Goal: Task Accomplishment & Management: Manage account settings

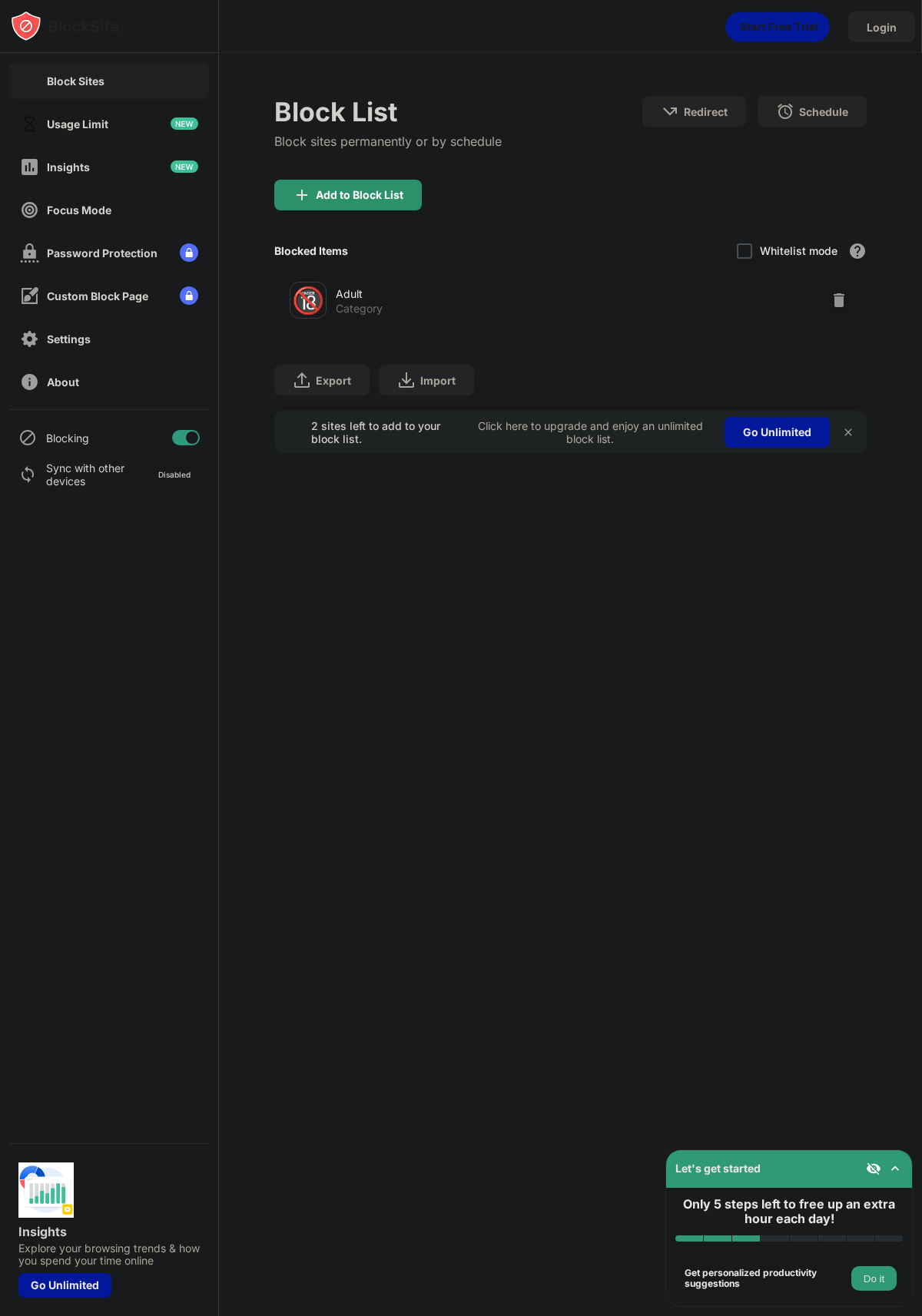
click at [385, 196] on div "Add to Block List" at bounding box center [359, 194] width 88 height 12
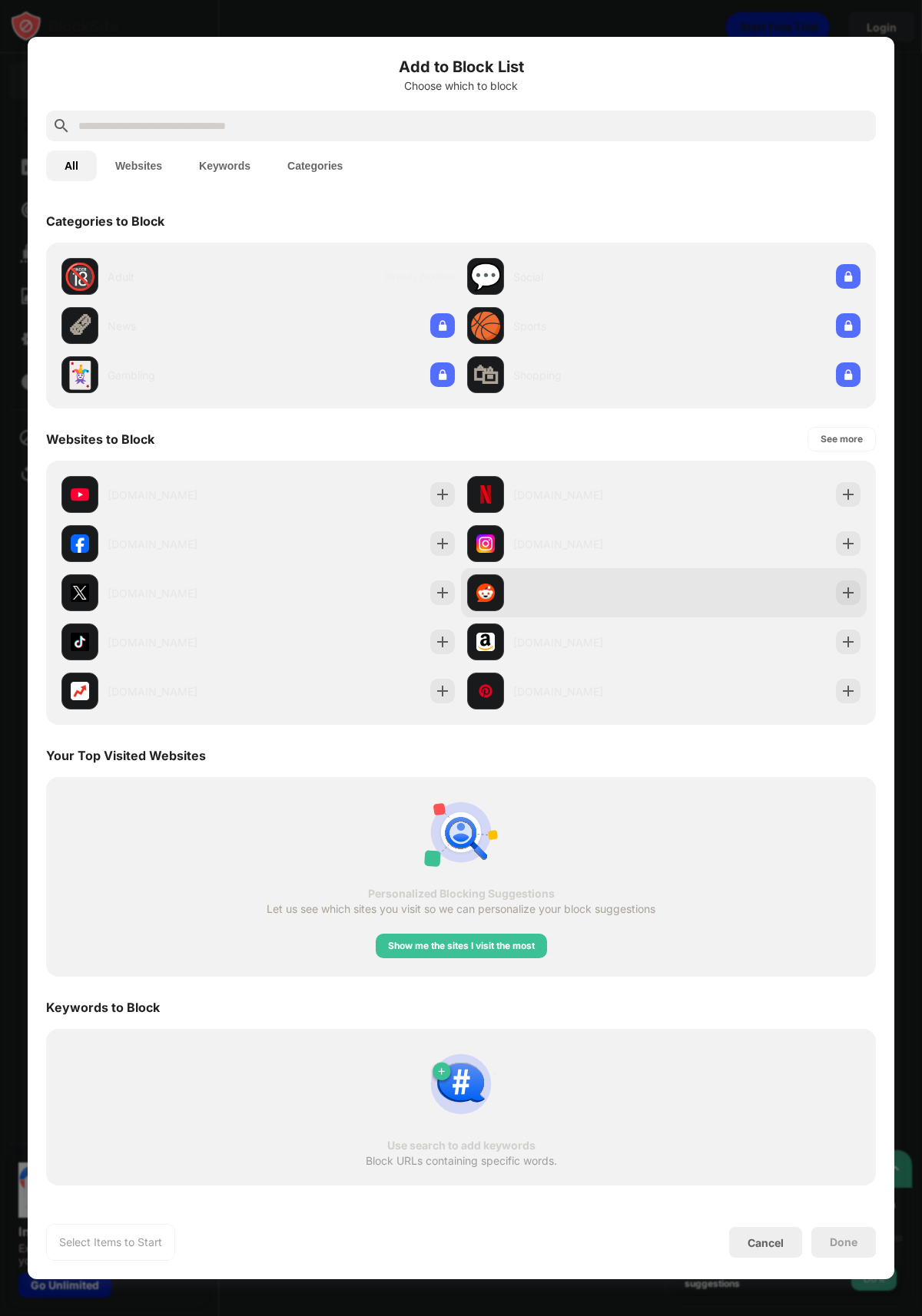
click at [548, 596] on div "[DOMAIN_NAME]" at bounding box center [588, 593] width 150 height 16
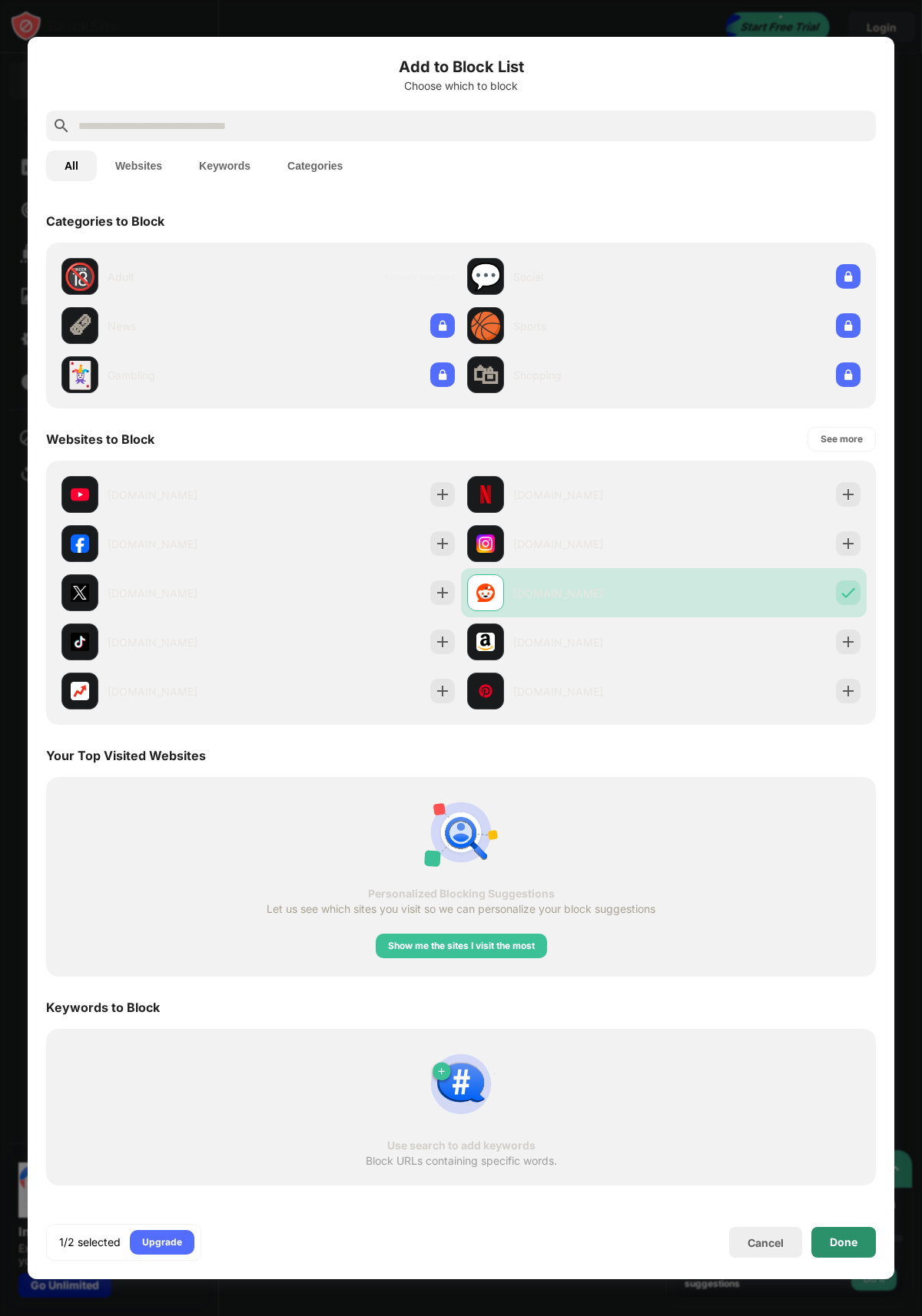
click at [850, 1242] on div "Done" at bounding box center [844, 1242] width 28 height 12
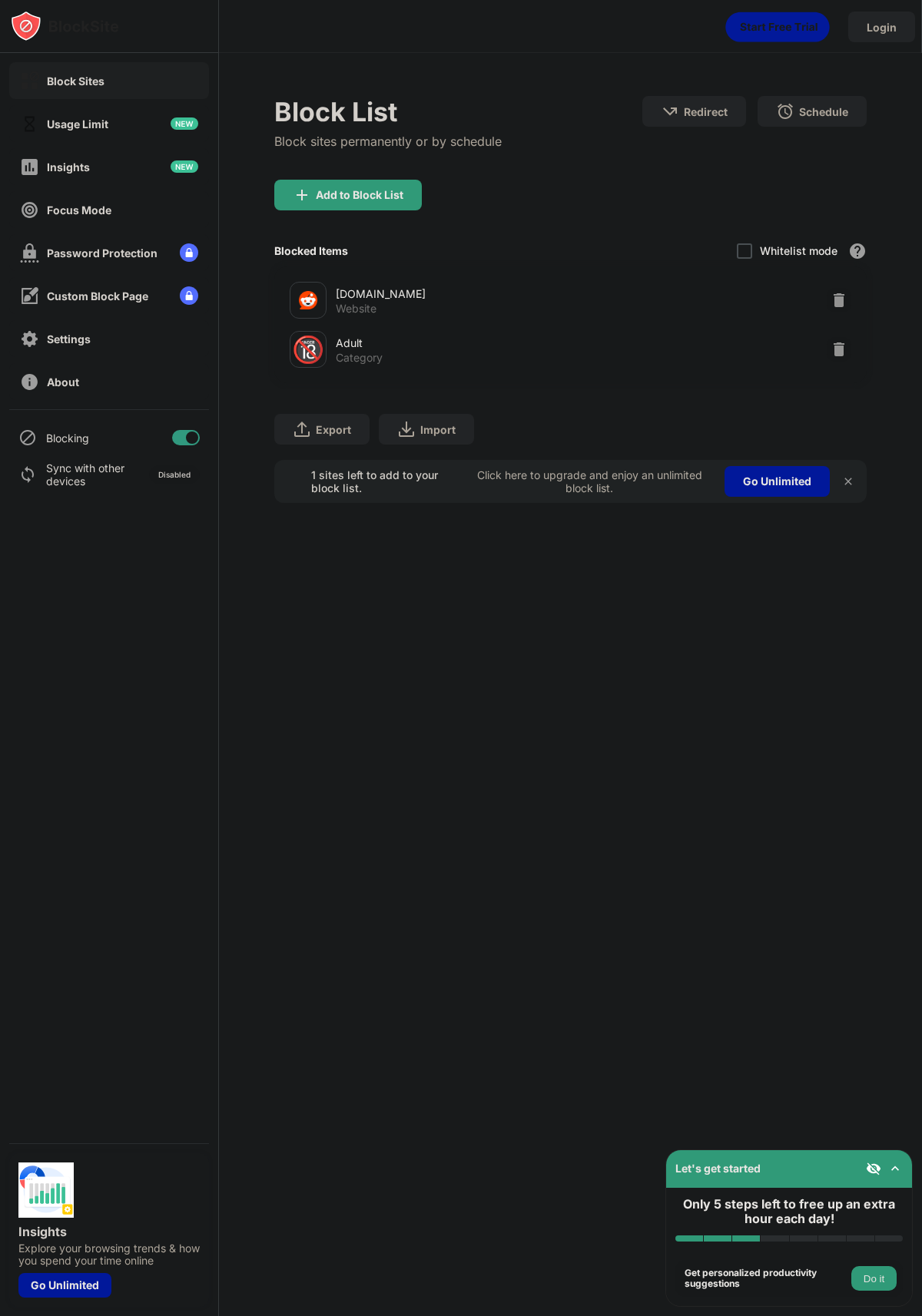
click at [379, 189] on div "Add to Block List" at bounding box center [359, 194] width 88 height 12
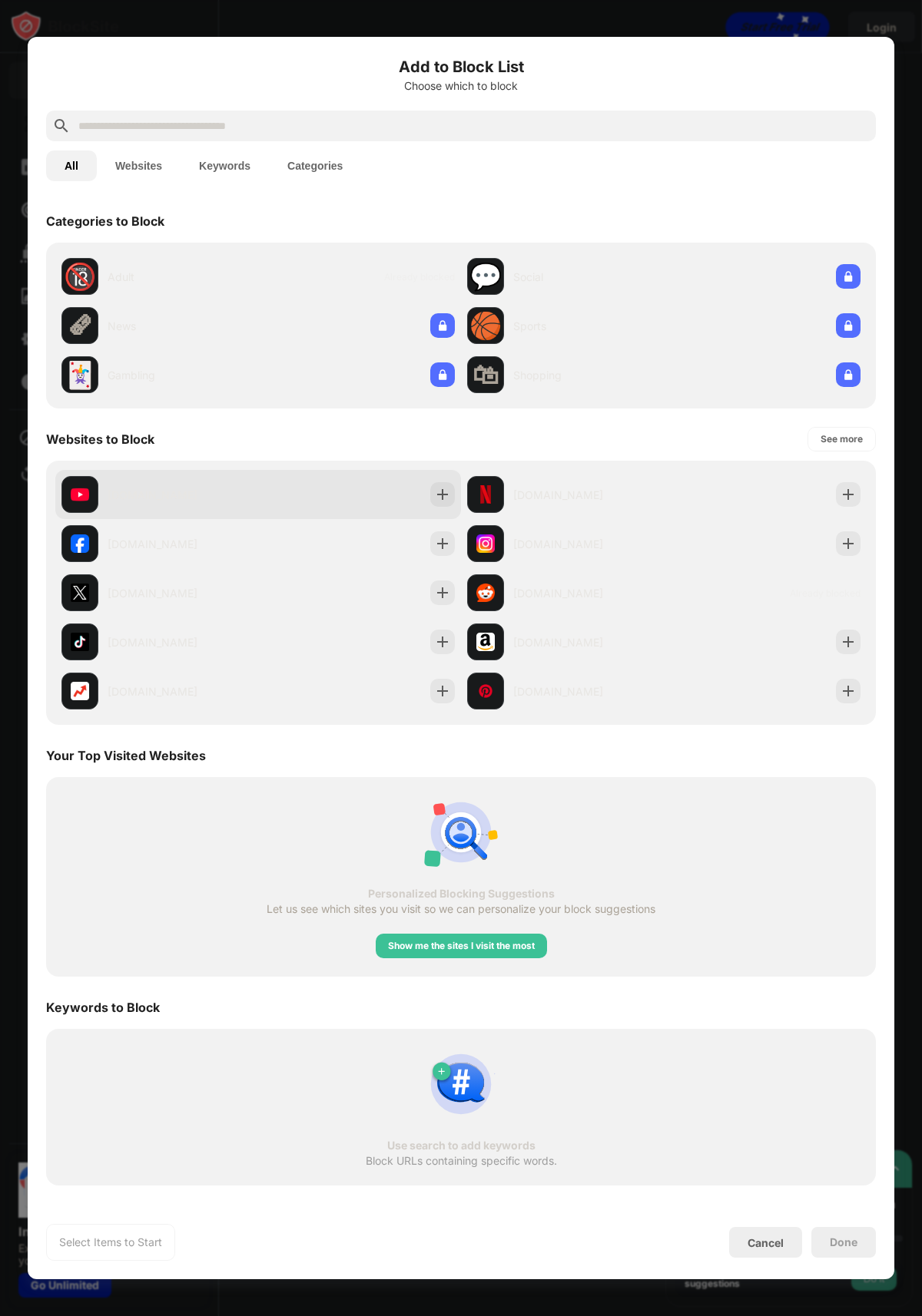
click at [292, 497] on div "[DOMAIN_NAME]" at bounding box center [258, 494] width 406 height 49
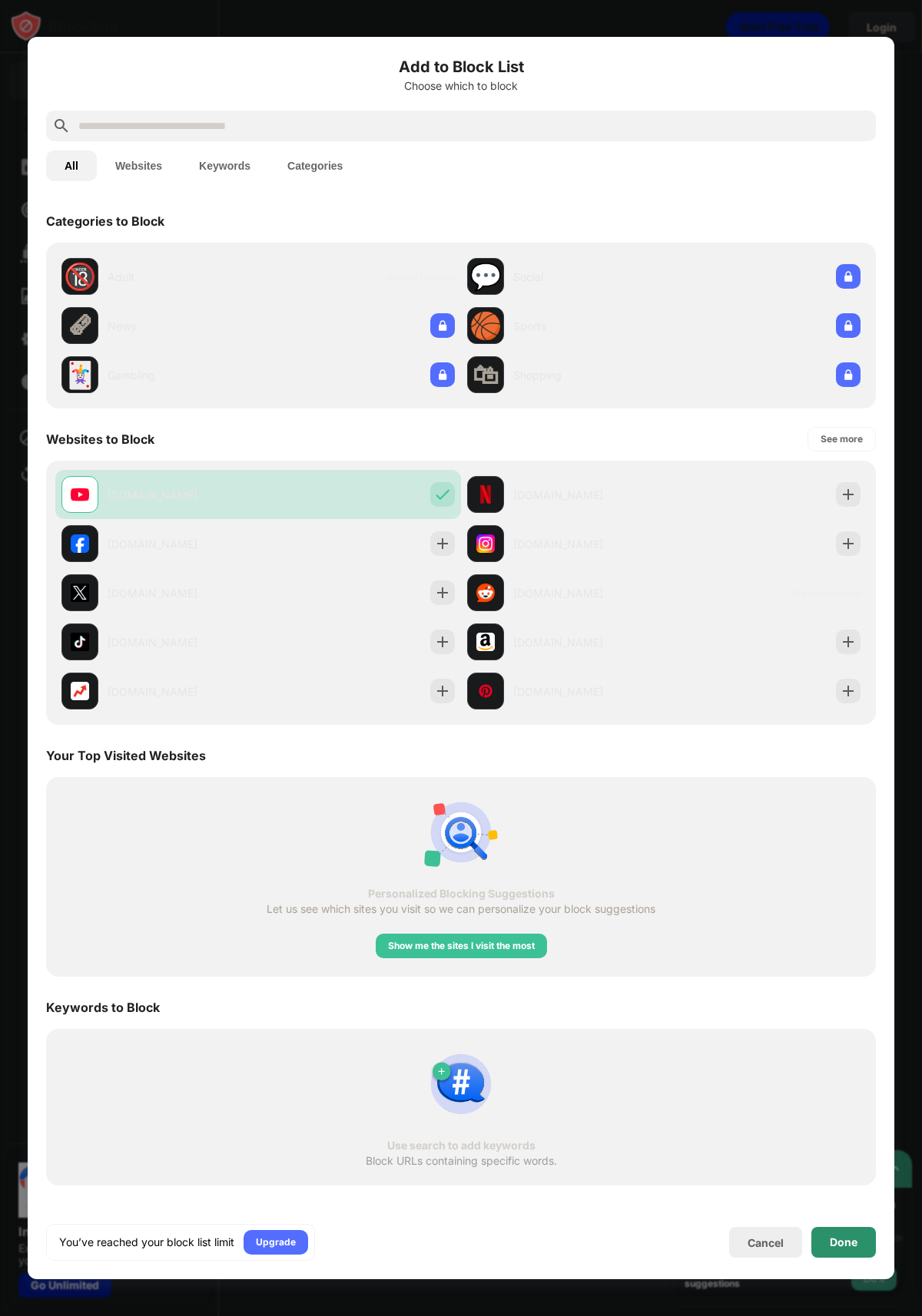
click at [827, 1236] on div "Done" at bounding box center [844, 1242] width 65 height 30
